Goal: Information Seeking & Learning: Compare options

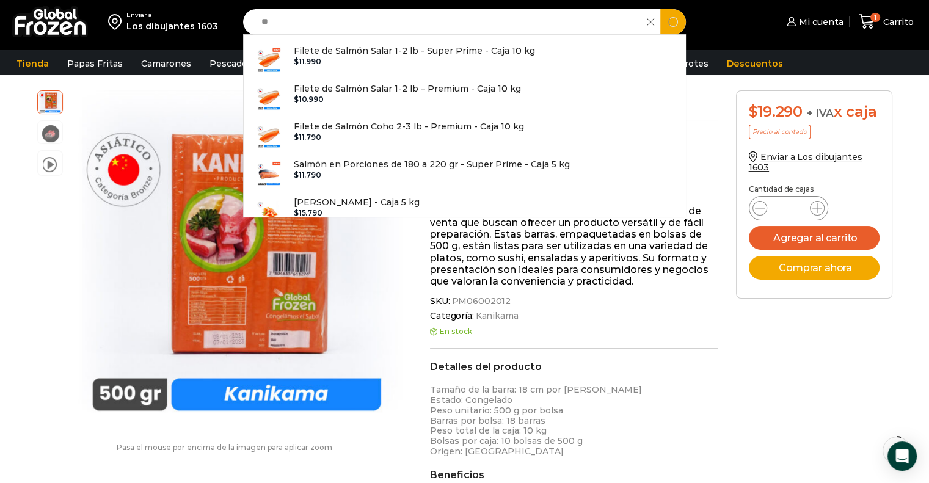
type input "*"
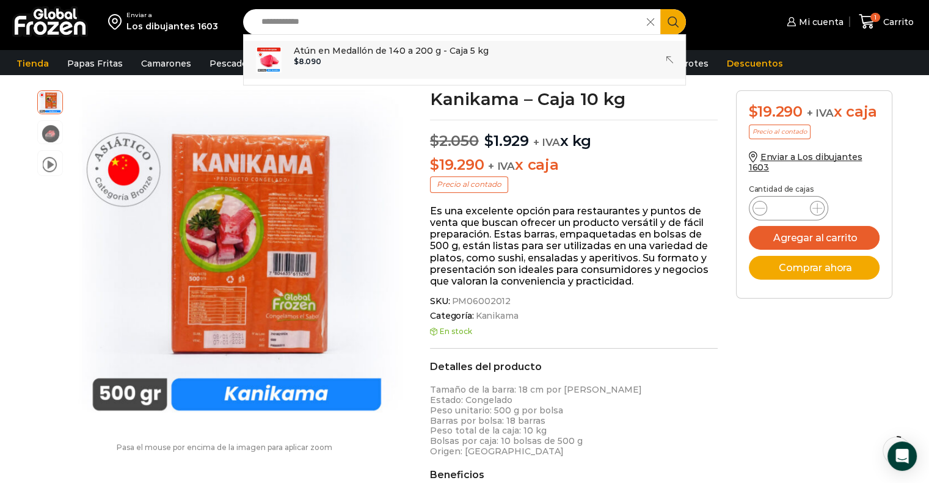
click at [349, 48] on p "Atún en Medallón de 140 a 200 g - Caja 5 kg" at bounding box center [391, 50] width 195 height 13
type input "**********"
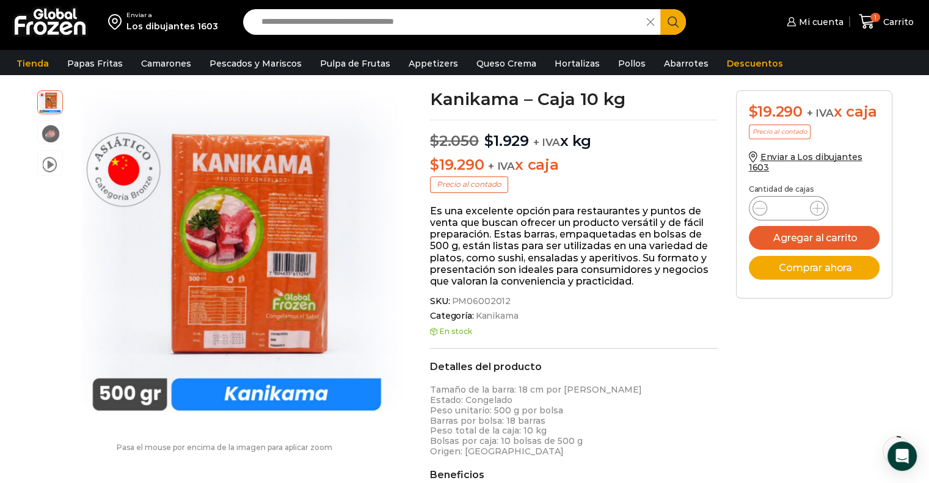
click at [672, 22] on icon "Search button" at bounding box center [672, 21] width 11 height 11
click at [511, 21] on input "**********" at bounding box center [448, 22] width 386 height 26
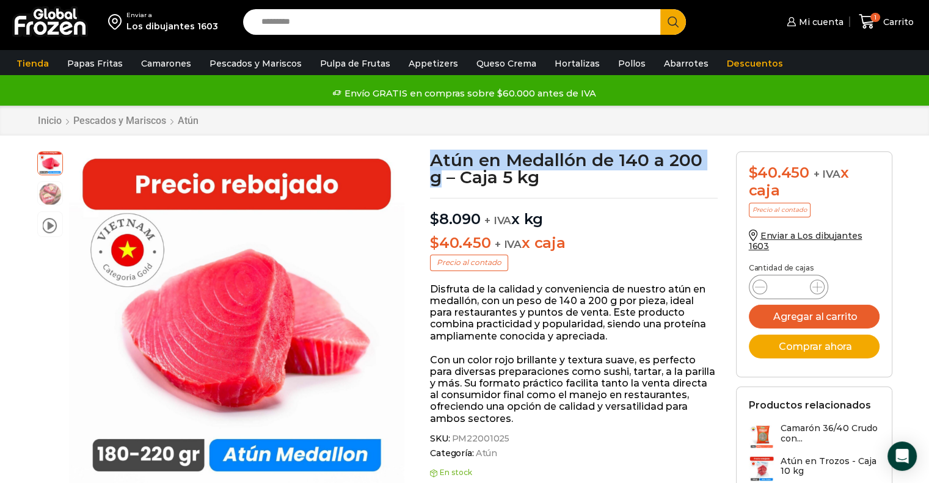
drag, startPoint x: 432, startPoint y: 158, endPoint x: 438, endPoint y: 178, distance: 21.2
click at [438, 178] on h1 "Atún en Medallón de 140 a 200 g – Caja 5 kg" at bounding box center [574, 168] width 288 height 34
copy h1 "Atún en Medallón de 140 a 200 g"
click at [504, 438] on span "SKU: PM22001025" at bounding box center [574, 439] width 288 height 10
copy span "PM22001025"
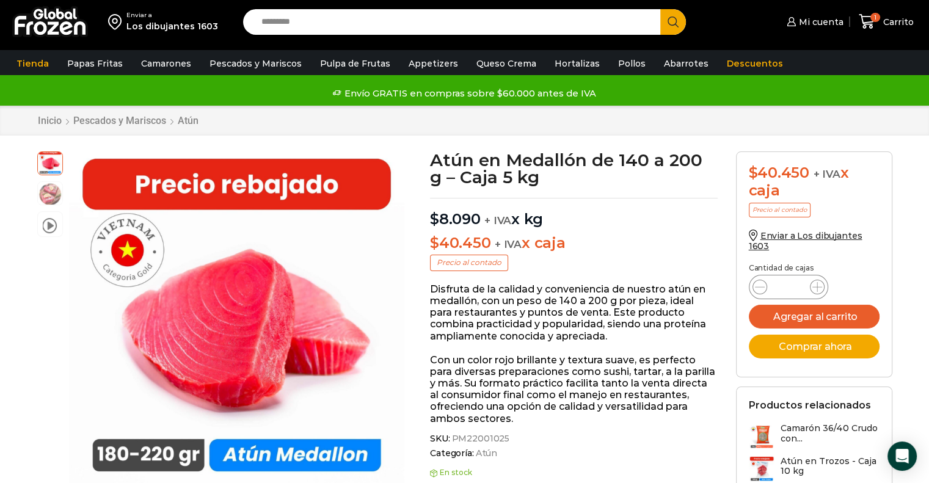
click at [561, 234] on p "$ 40.450 + IVA x caja" at bounding box center [574, 243] width 288 height 18
click at [437, 19] on input "Search input" at bounding box center [454, 22] width 399 height 26
paste input "**********"
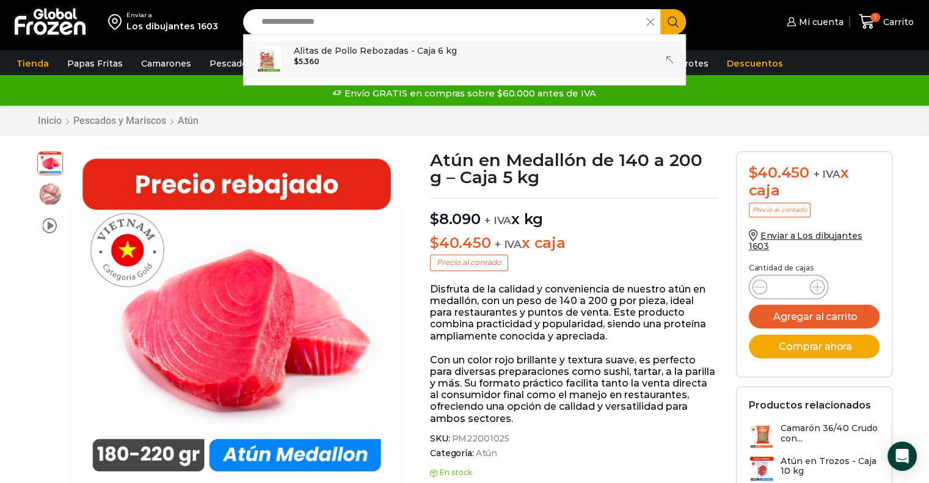
click at [402, 51] on p "Alitas de Pollo Rebozadas - Caja 6 kg" at bounding box center [375, 50] width 163 height 13
type input "**********"
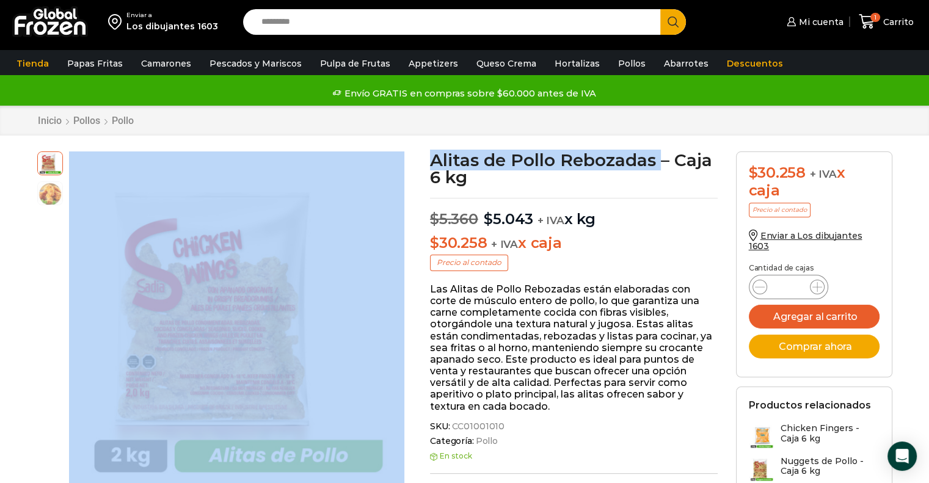
drag, startPoint x: 659, startPoint y: 167, endPoint x: 405, endPoint y: 156, distance: 254.2
copy div "Pasa el mouse por encima de la imagen para aplicar zoom Alitas de Pollo Rebozad…"
drag, startPoint x: 587, startPoint y: 158, endPoint x: 526, endPoint y: 142, distance: 62.7
click at [587, 158] on h1 "Alitas de Pollo Rebozadas – Caja 6 kg" at bounding box center [574, 168] width 288 height 34
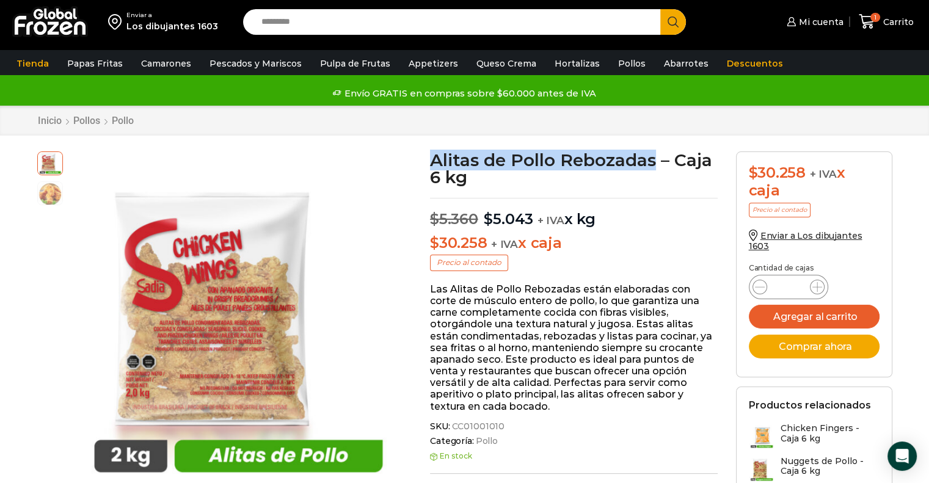
drag, startPoint x: 432, startPoint y: 163, endPoint x: 654, endPoint y: 154, distance: 221.8
click at [654, 154] on h1 "Alitas de Pollo Rebozadas – Caja 6 kg" at bounding box center [574, 168] width 288 height 34
copy h1 "Alitas de Pollo Rebozadas"
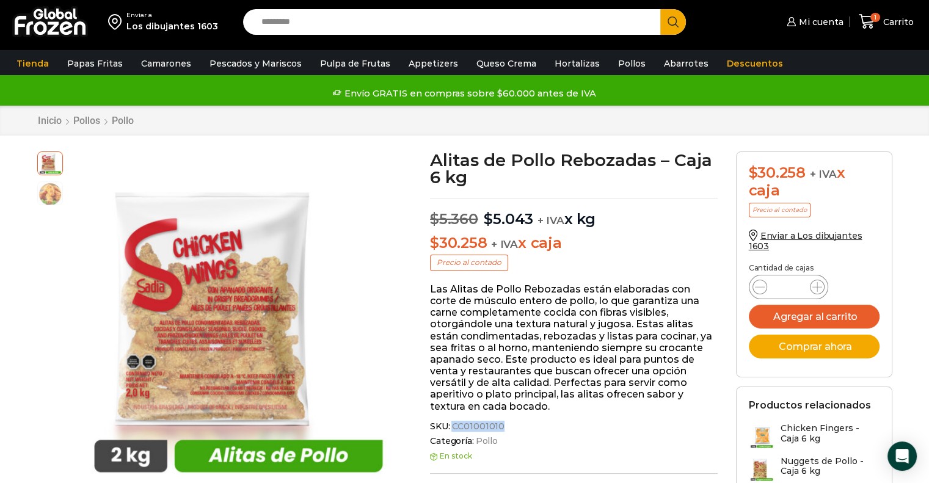
drag, startPoint x: 451, startPoint y: 421, endPoint x: 499, endPoint y: 421, distance: 47.6
click at [499, 421] on span "CC01001010" at bounding box center [476, 426] width 55 height 10
copy span "CC01001010"
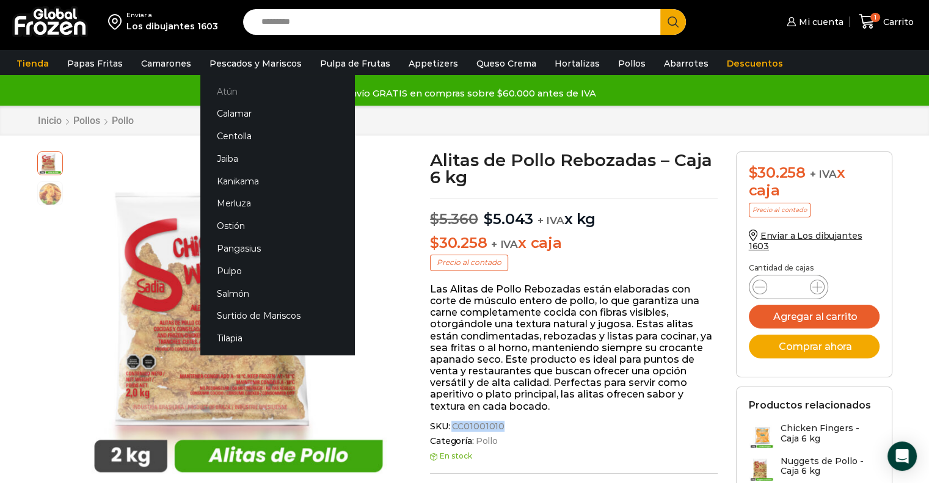
click at [222, 98] on link "Atún" at bounding box center [277, 91] width 154 height 23
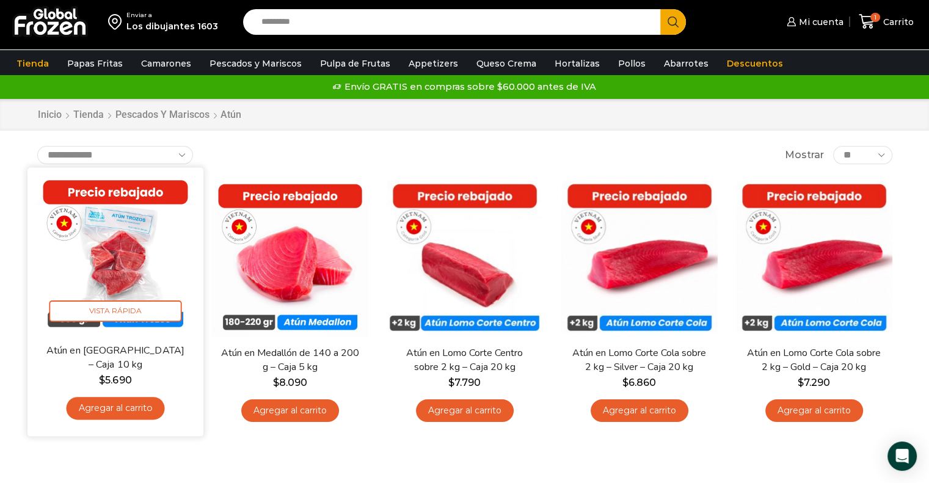
click at [104, 270] on img at bounding box center [116, 256] width 158 height 158
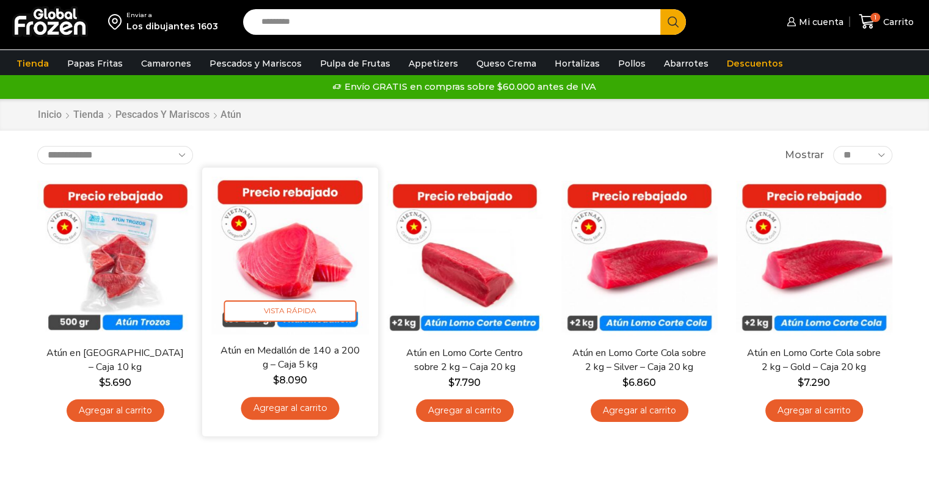
click at [360, 280] on img at bounding box center [290, 256] width 158 height 158
click at [315, 275] on img at bounding box center [290, 256] width 158 height 158
click at [265, 310] on span "Vista Rápida" at bounding box center [289, 310] width 132 height 21
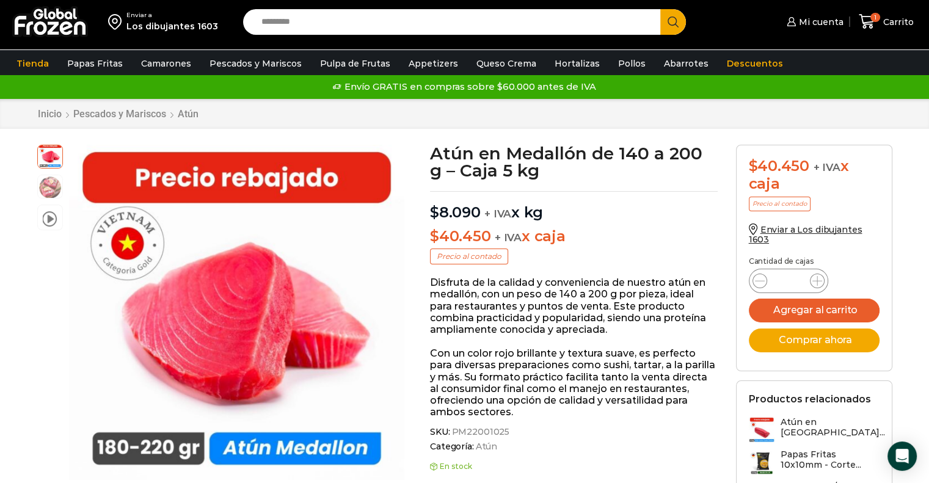
click at [369, 18] on input "Search input" at bounding box center [454, 22] width 399 height 26
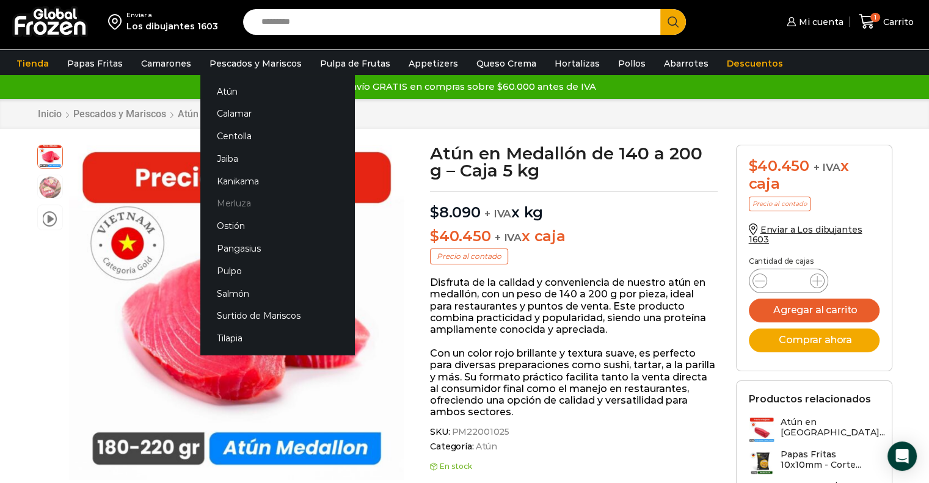
click at [221, 209] on link "Merluza" at bounding box center [277, 203] width 154 height 23
click at [242, 202] on link "Merluza" at bounding box center [277, 203] width 154 height 23
click at [231, 201] on link "Merluza" at bounding box center [277, 203] width 154 height 23
click at [228, 209] on link "Merluza" at bounding box center [277, 203] width 154 height 23
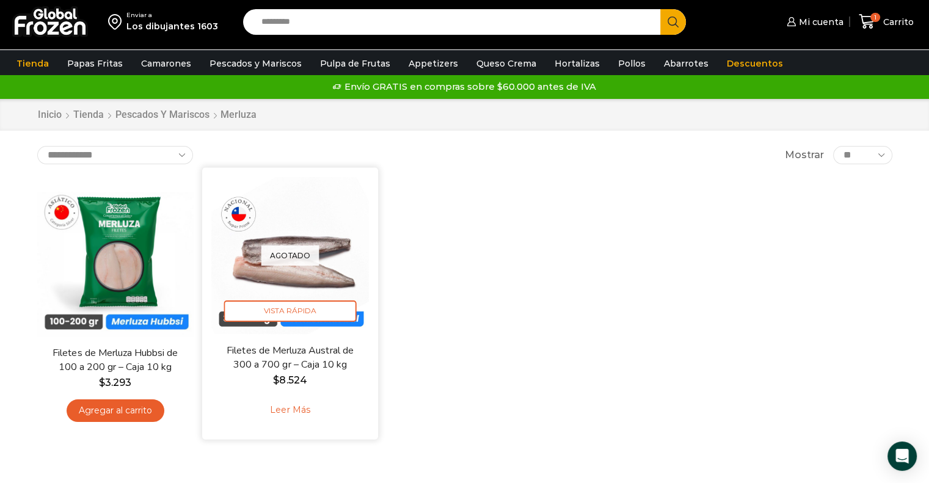
click at [294, 271] on div "Agotado [GEOGRAPHIC_DATA]" at bounding box center [290, 256] width 158 height 158
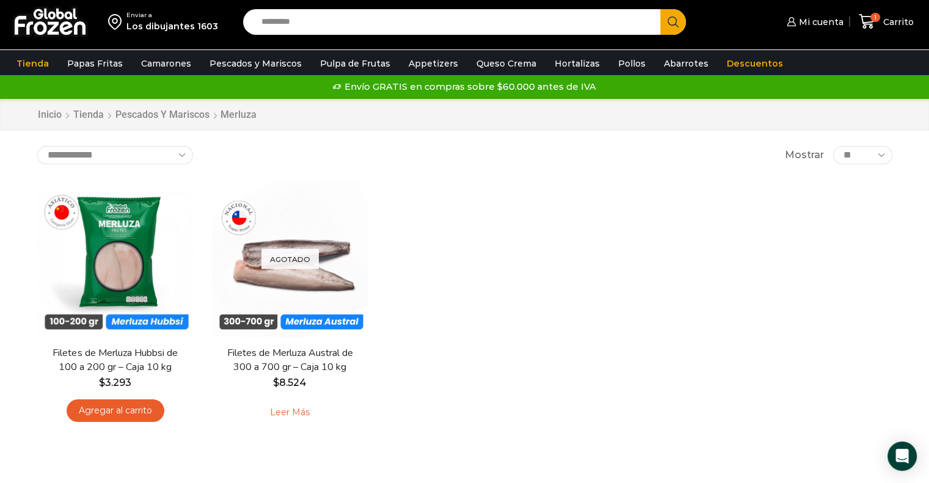
click at [327, 24] on input "Search input" at bounding box center [454, 22] width 399 height 26
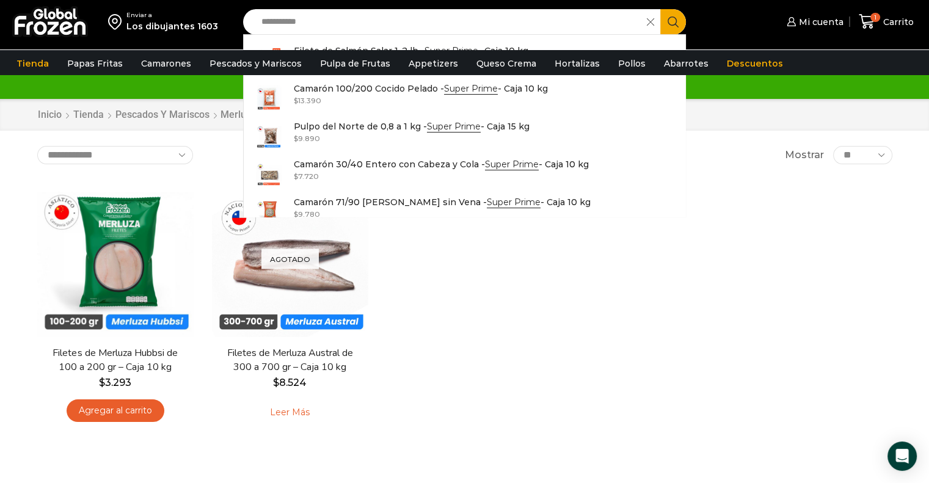
type input "**********"
